Goal: Information Seeking & Learning: Learn about a topic

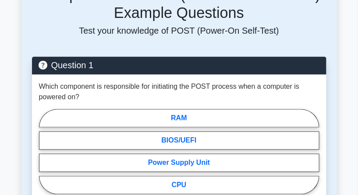
scroll to position [394, 0]
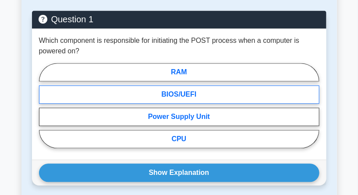
click at [181, 92] on label "BIOS/UEFI" at bounding box center [179, 95] width 280 height 18
click at [45, 106] on input "BIOS/UEFI" at bounding box center [42, 109] width 6 height 6
radio input "true"
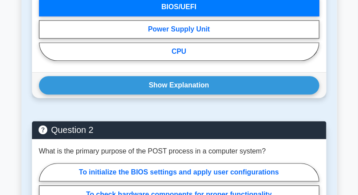
scroll to position [526, 0]
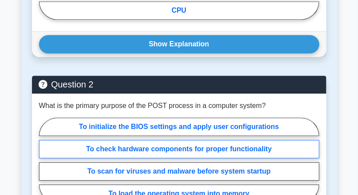
click at [181, 141] on label "To check hardware components for proper functionality" at bounding box center [179, 149] width 280 height 18
click at [45, 160] on input "To check hardware components for proper functionality" at bounding box center [42, 163] width 6 height 6
radio input "true"
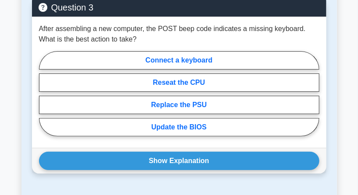
scroll to position [744, 0]
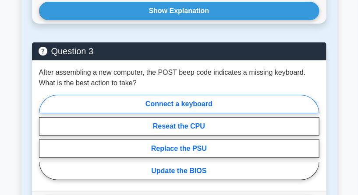
click at [193, 97] on label "Connect a keyboard" at bounding box center [179, 104] width 280 height 18
click at [45, 138] on input "Connect a keyboard" at bounding box center [42, 141] width 6 height 6
radio input "true"
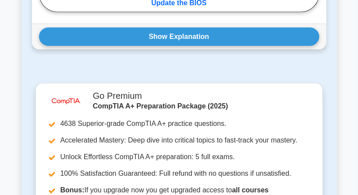
scroll to position [832, 0]
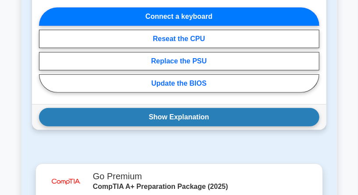
click at [190, 108] on button "Show Explanation" at bounding box center [179, 117] width 280 height 18
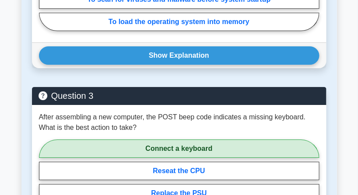
scroll to position [657, 0]
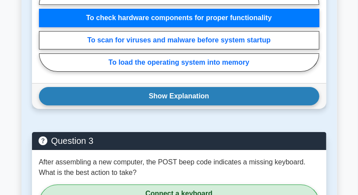
click at [191, 93] on button "Show Explanation" at bounding box center [179, 96] width 280 height 18
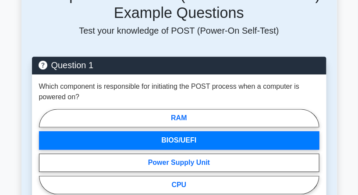
scroll to position [394, 0]
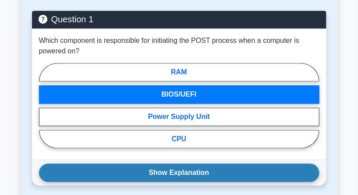
click at [179, 164] on button "Show Explanation" at bounding box center [179, 173] width 280 height 18
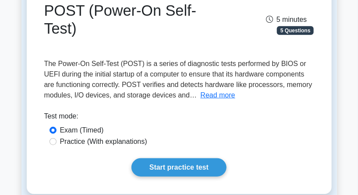
scroll to position [44, 0]
